Goal: Task Accomplishment & Management: Manage account settings

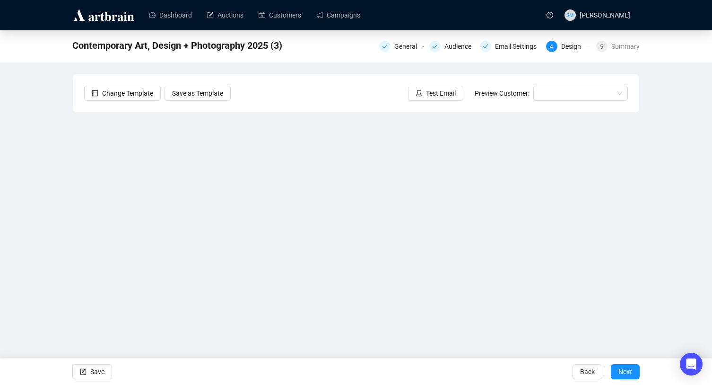
click at [47, 170] on div "Contemporary Art, Design + Photography 2025 (3) General Audience Email Settings…" at bounding box center [356, 190] width 712 height 321
click at [82, 367] on button "Save" at bounding box center [87, 366] width 40 height 15
click at [81, 366] on button "Save" at bounding box center [87, 366] width 40 height 15
click at [86, 364] on span "Save" at bounding box center [92, 366] width 14 height 26
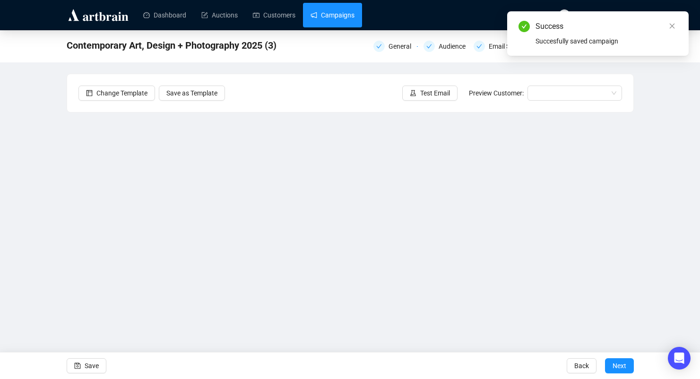
click at [329, 9] on link "Campaigns" at bounding box center [333, 15] width 44 height 25
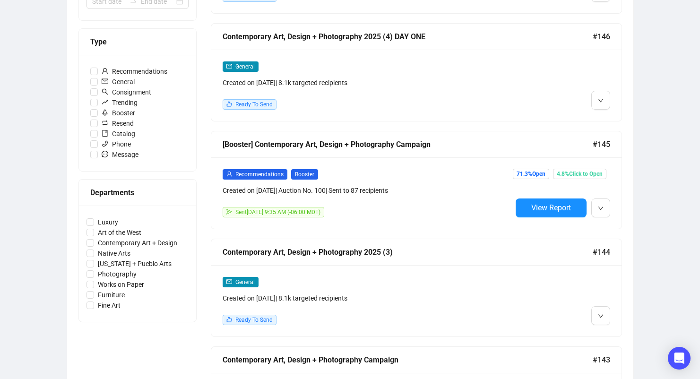
scroll to position [264, 0]
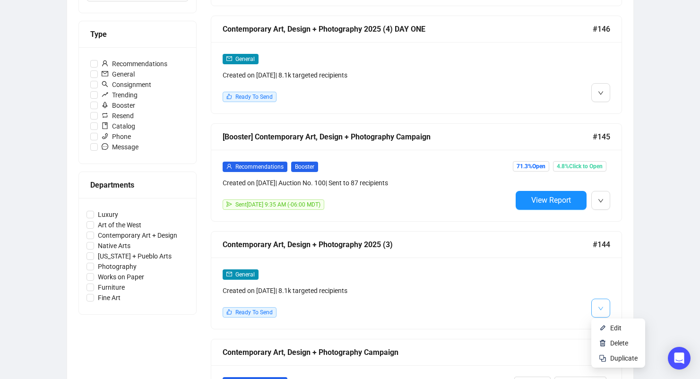
click at [597, 307] on button "button" at bounding box center [601, 308] width 19 height 19
click at [620, 328] on span "Edit" at bounding box center [616, 328] width 11 height 8
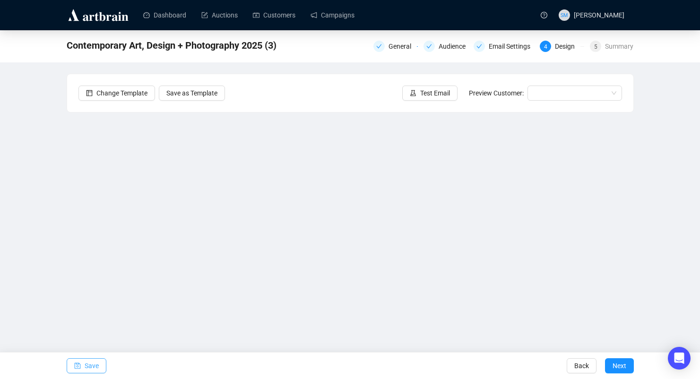
click at [76, 366] on icon "save" at bounding box center [77, 366] width 7 height 7
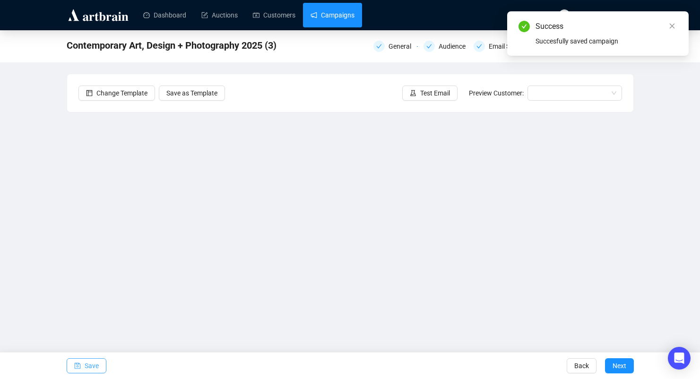
click at [342, 15] on link "Campaigns" at bounding box center [333, 15] width 44 height 25
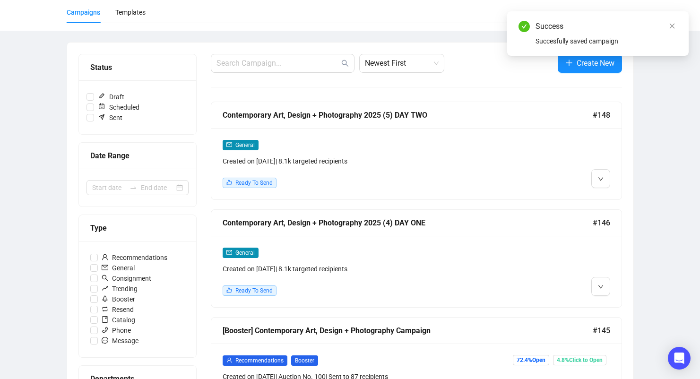
scroll to position [75, 0]
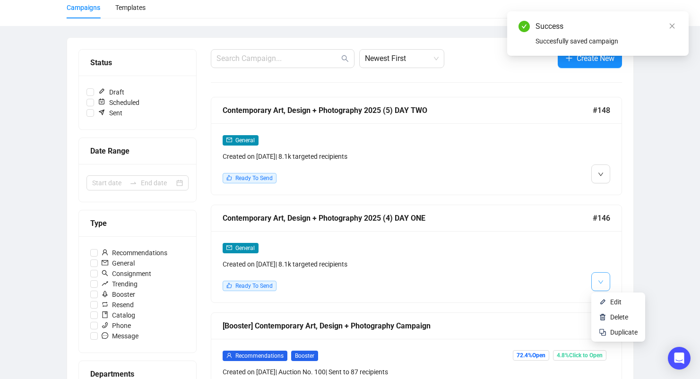
click at [610, 276] on button "button" at bounding box center [601, 281] width 19 height 19
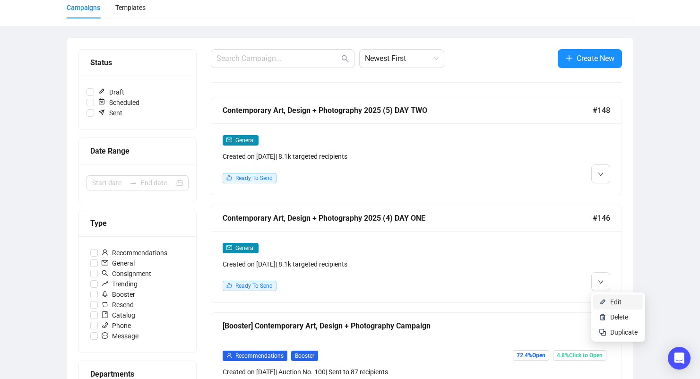
click at [613, 299] on span "Edit" at bounding box center [616, 302] width 11 height 8
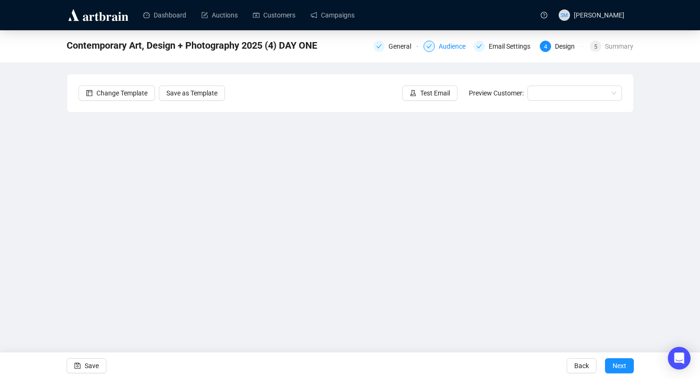
click at [446, 48] on div "Audience" at bounding box center [455, 46] width 33 height 11
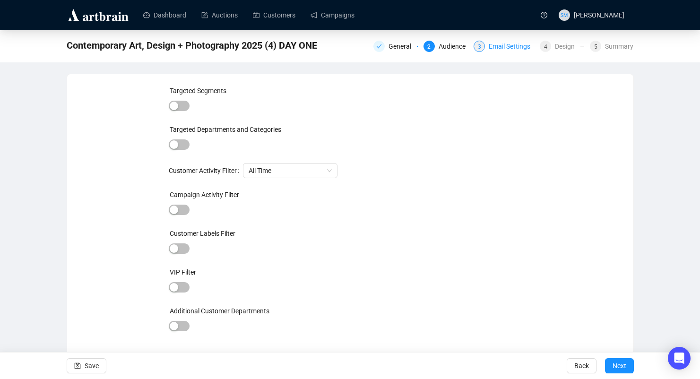
click at [496, 47] on div "Email Settings" at bounding box center [512, 46] width 47 height 11
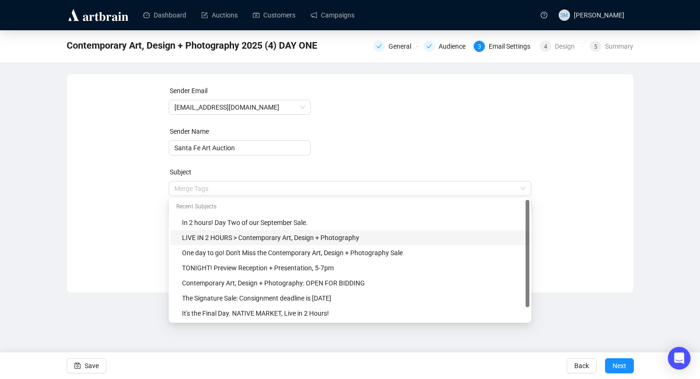
click at [232, 190] on span "Merge Tags LIVE IN 2 HOURS > Contemporary Art, Design + Photography" at bounding box center [350, 198] width 363 height 26
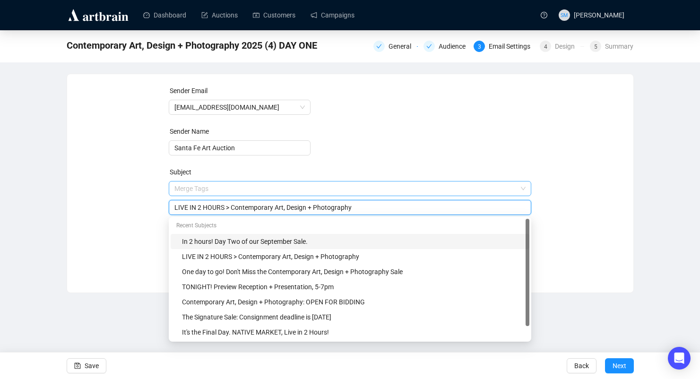
click at [405, 191] on input "search" at bounding box center [346, 189] width 343 height 14
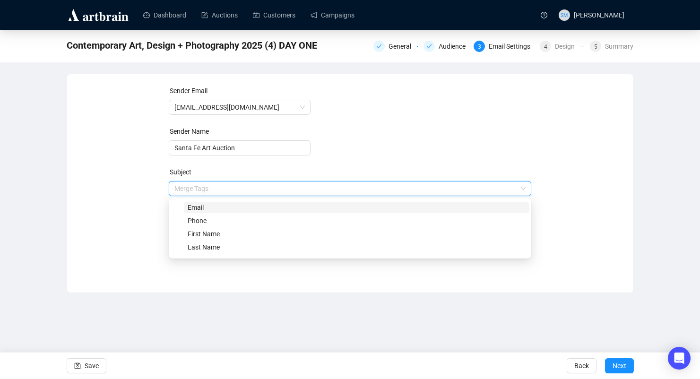
click at [455, 155] on form "Sender Email [EMAIL_ADDRESS][DOMAIN_NAME] Sender Name Santa Fe Art Auction Subj…" at bounding box center [350, 171] width 363 height 170
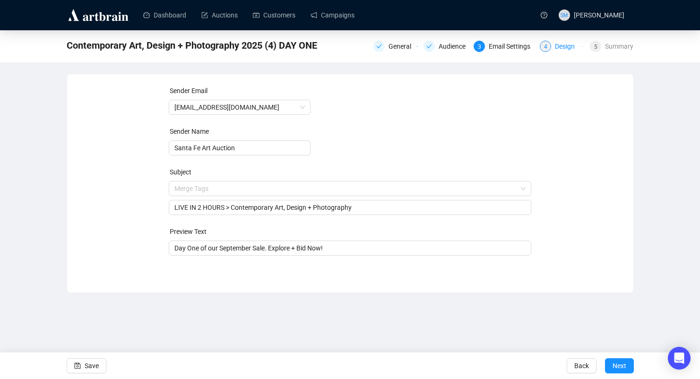
click at [560, 48] on div "Design" at bounding box center [568, 46] width 26 height 11
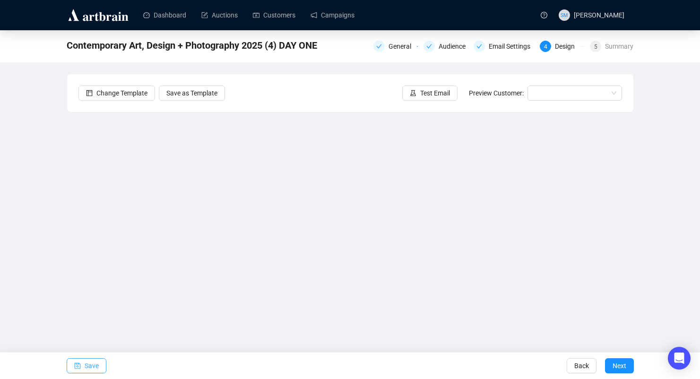
click at [96, 363] on span "Save" at bounding box center [92, 366] width 14 height 26
click at [89, 368] on span "Save" at bounding box center [92, 366] width 14 height 26
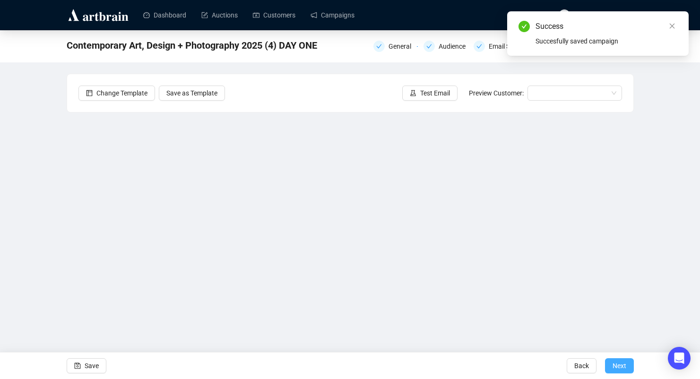
click at [619, 366] on span "Next" at bounding box center [620, 366] width 14 height 26
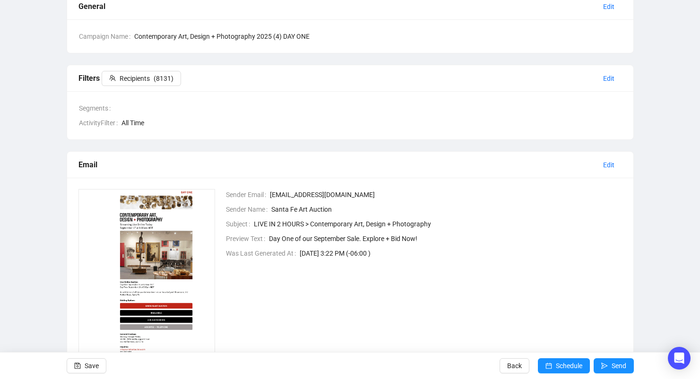
scroll to position [140, 0]
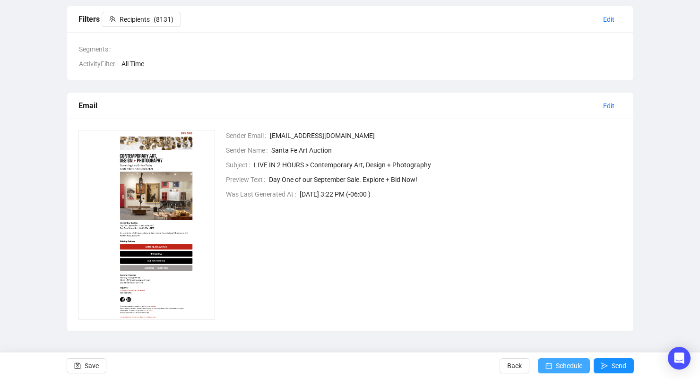
click at [572, 371] on span "Schedule" at bounding box center [569, 366] width 26 height 26
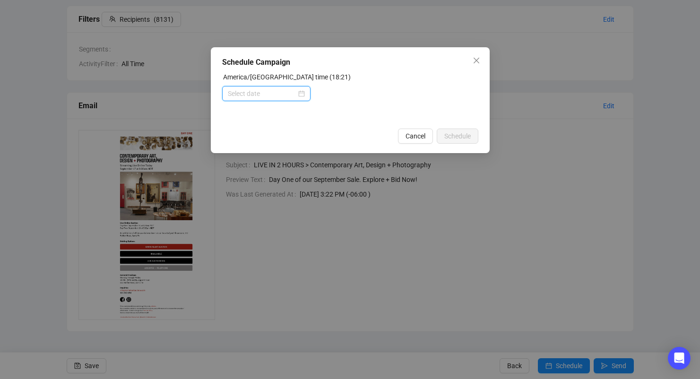
click at [271, 90] on input at bounding box center [262, 93] width 69 height 10
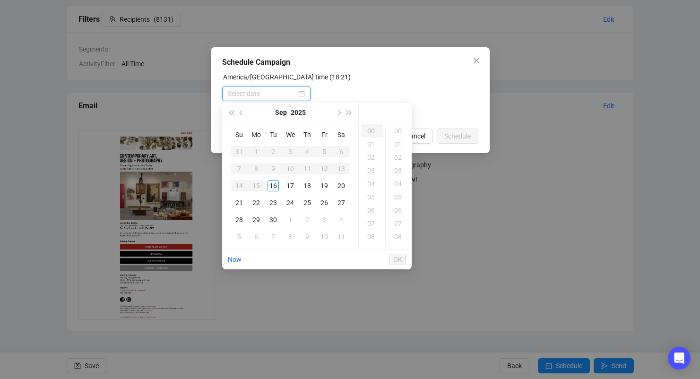
type input "[DATE] 00:00"
click at [292, 185] on div "17" at bounding box center [290, 185] width 11 height 11
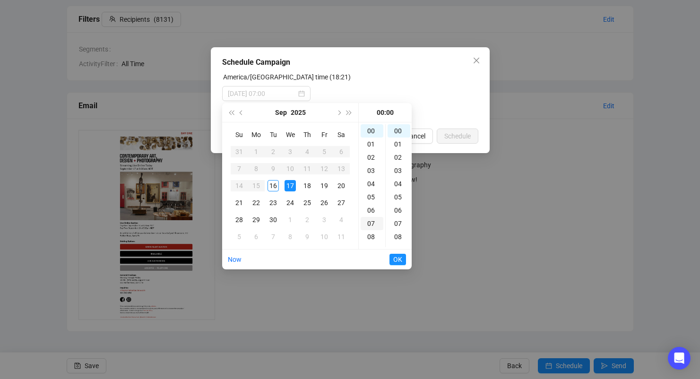
click at [373, 222] on div "07" at bounding box center [372, 223] width 23 height 13
click at [403, 229] on div "10" at bounding box center [399, 231] width 23 height 13
type input "[DATE] 07:10"
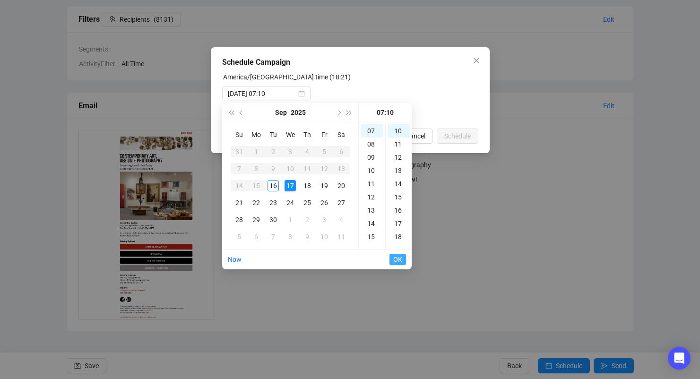
click at [402, 260] on span "OK" at bounding box center [398, 260] width 9 height 18
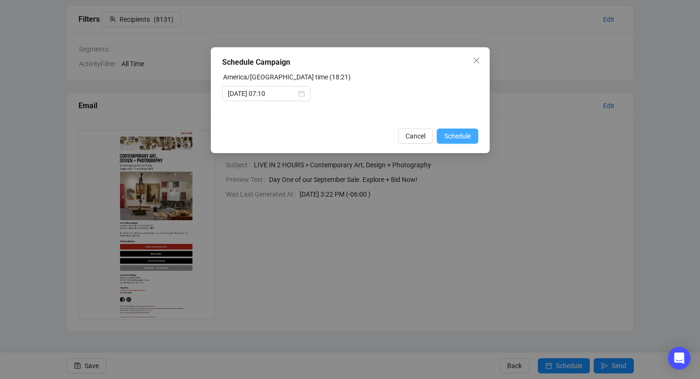
click at [464, 135] on span "Schedule" at bounding box center [458, 136] width 26 height 10
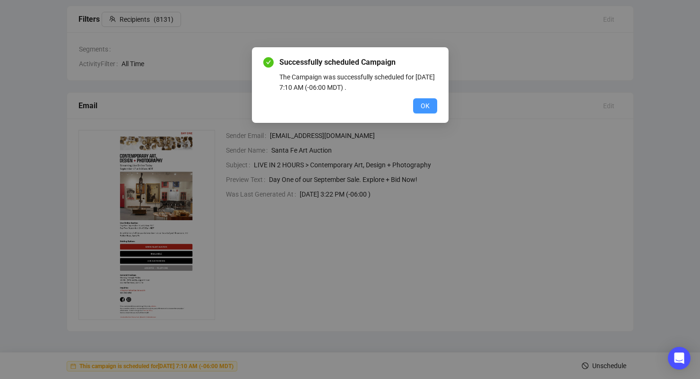
click at [423, 104] on span "OK" at bounding box center [425, 106] width 9 height 10
